Goal: Transaction & Acquisition: Purchase product/service

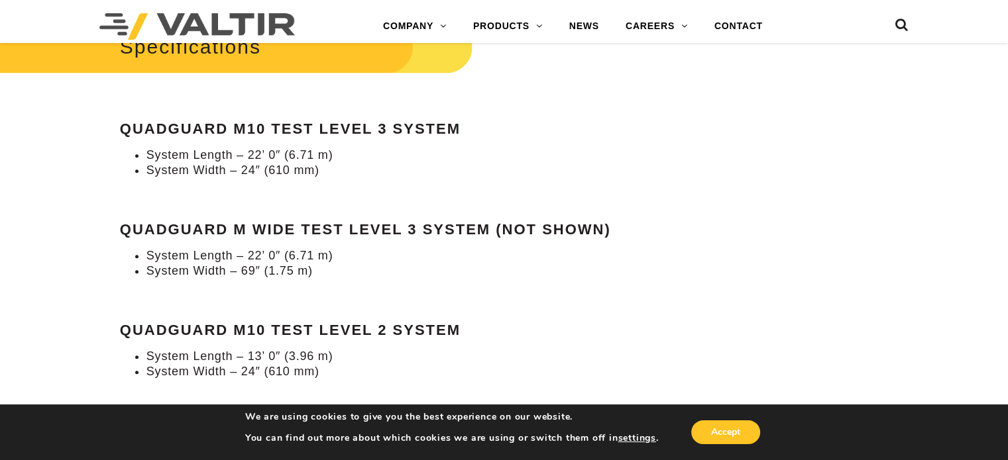
scroll to position [1126, 0]
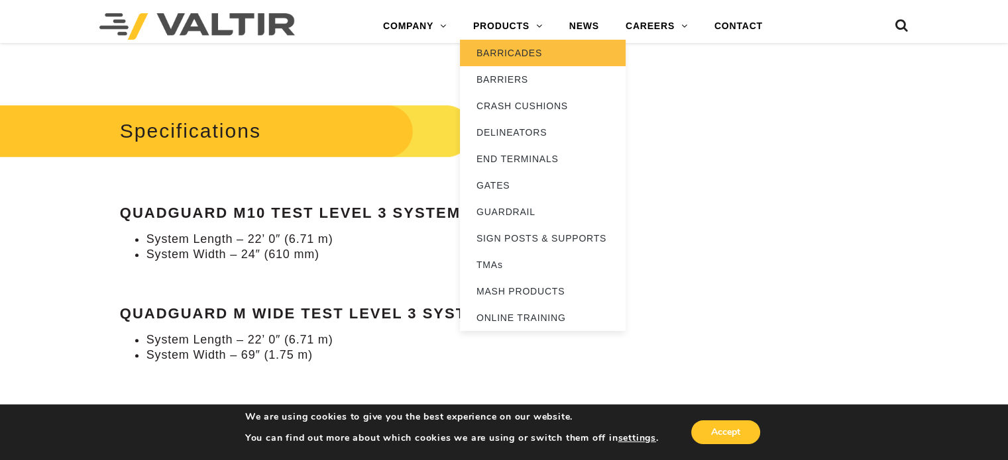
click at [496, 54] on link "BARRICADES" at bounding box center [543, 53] width 166 height 26
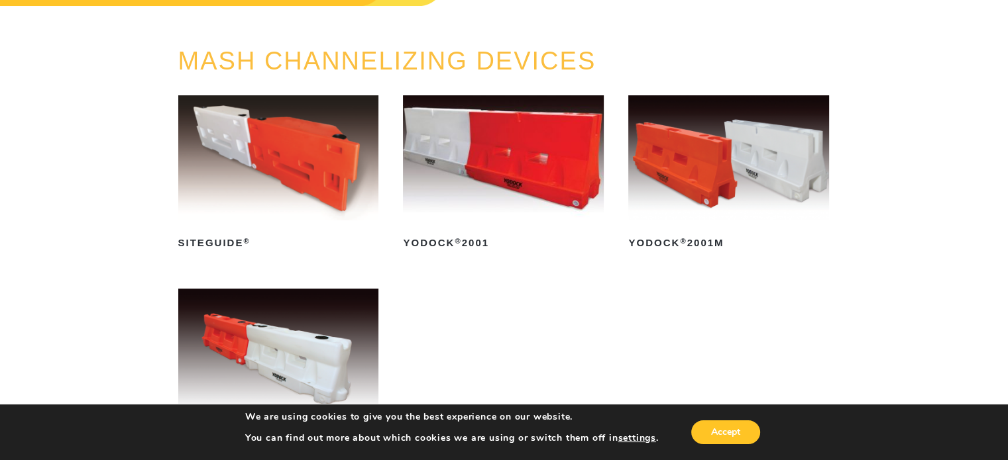
scroll to position [199, 0]
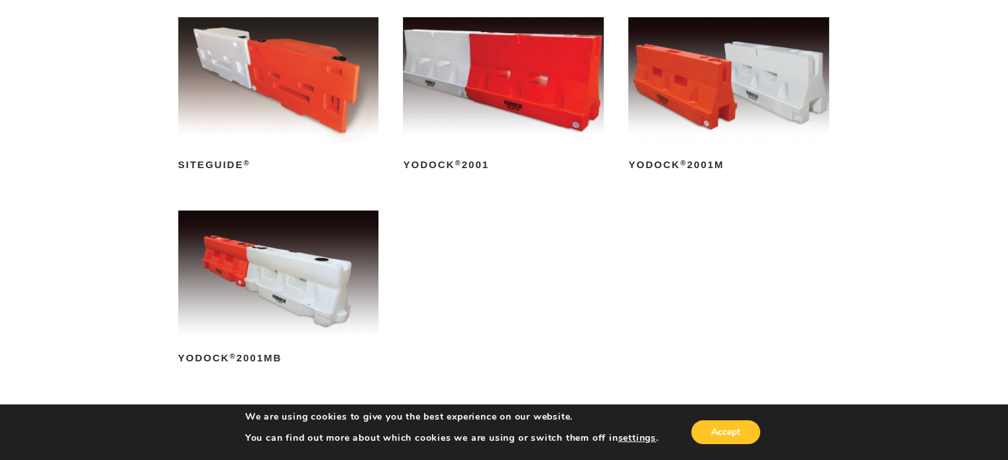
click at [266, 305] on img at bounding box center [278, 273] width 201 height 125
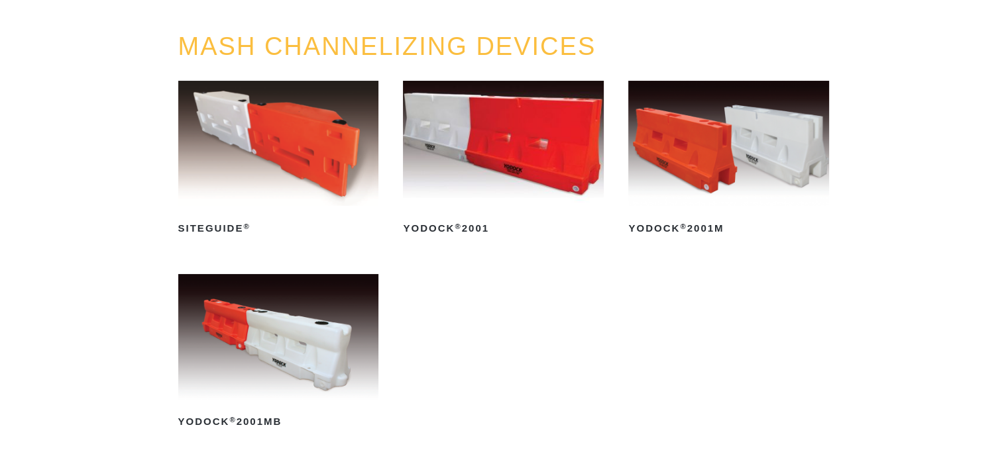
scroll to position [132, 0]
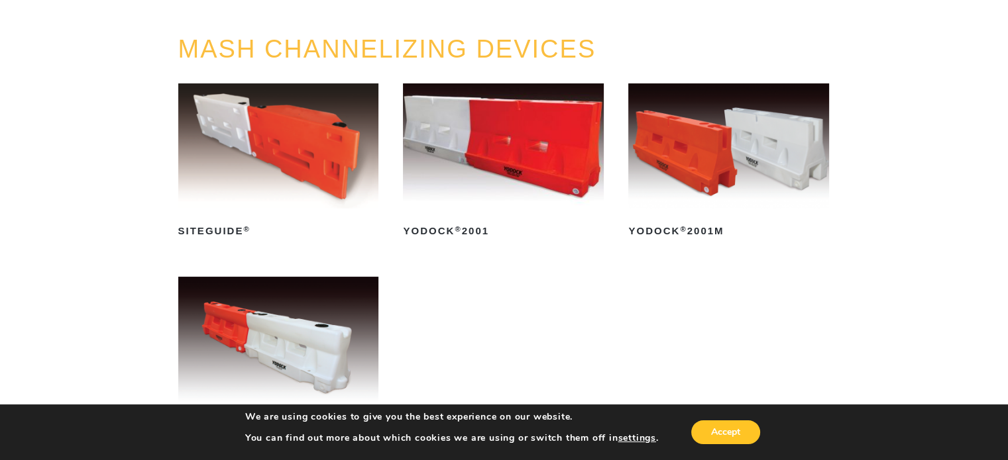
click at [719, 183] on img at bounding box center [728, 145] width 201 height 125
